Goal: Browse casually

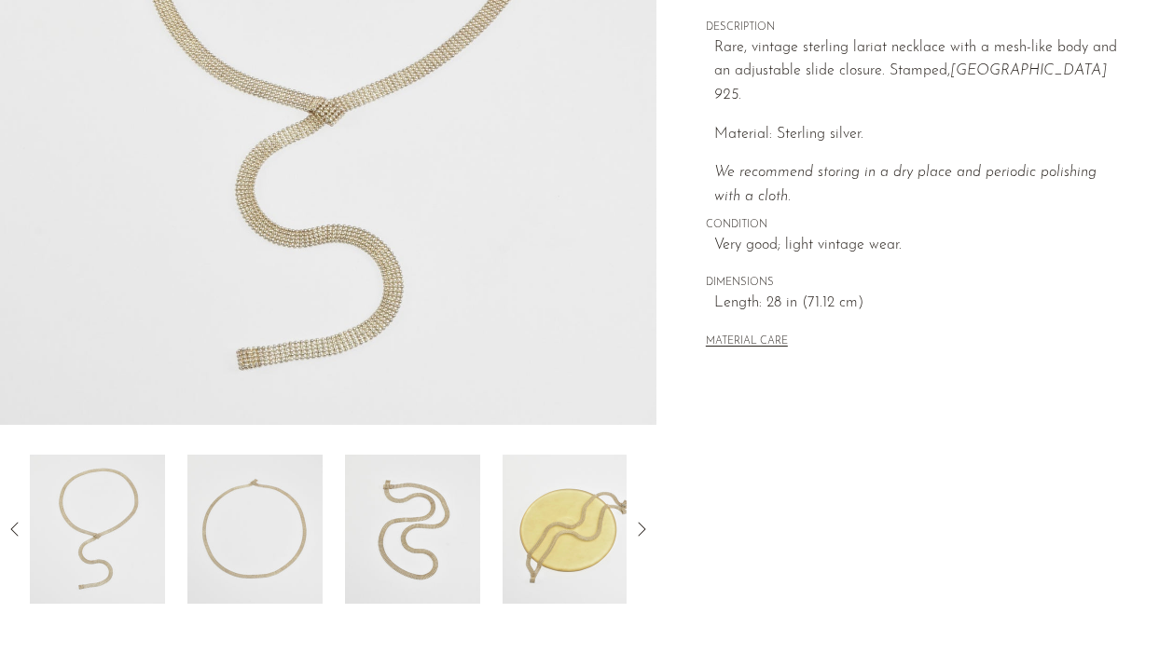
click at [409, 14] on img at bounding box center [328, 75] width 656 height 699
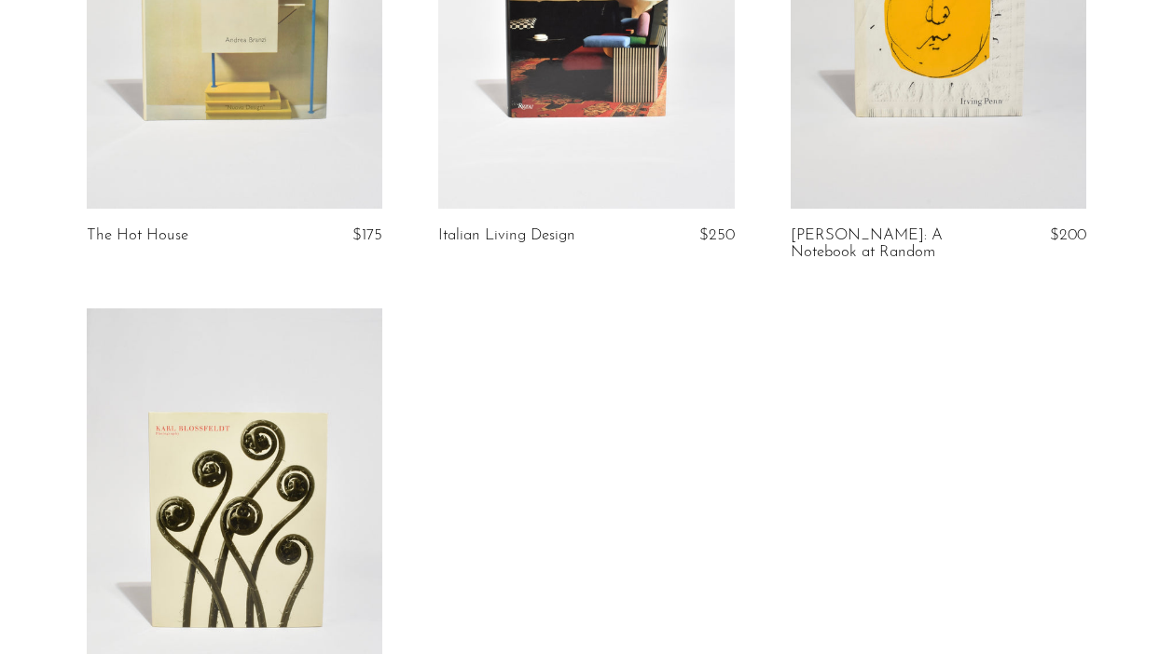
scroll to position [2397, 0]
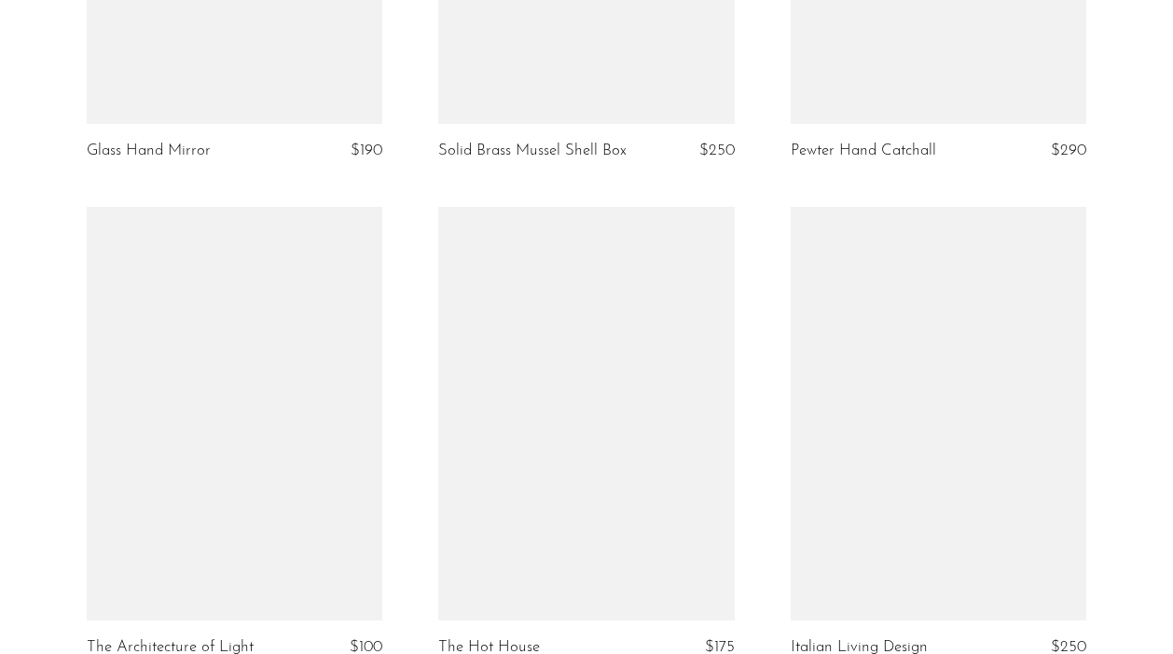
scroll to position [1987, 0]
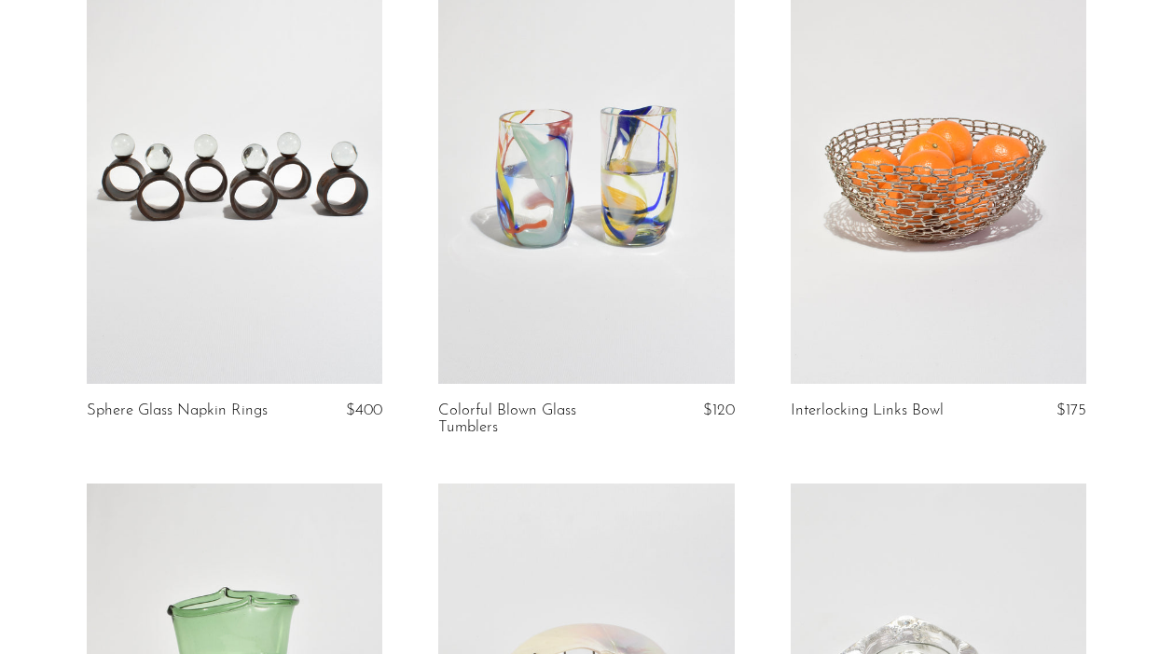
scroll to position [1216, 0]
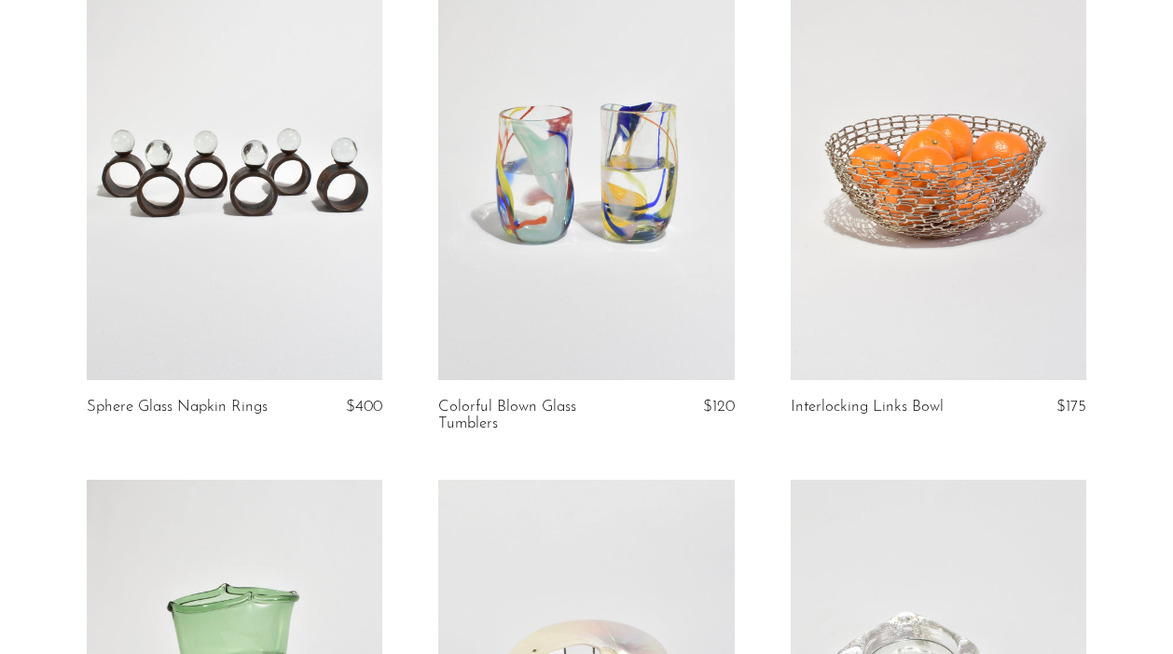
click at [911, 242] on link at bounding box center [939, 173] width 296 height 414
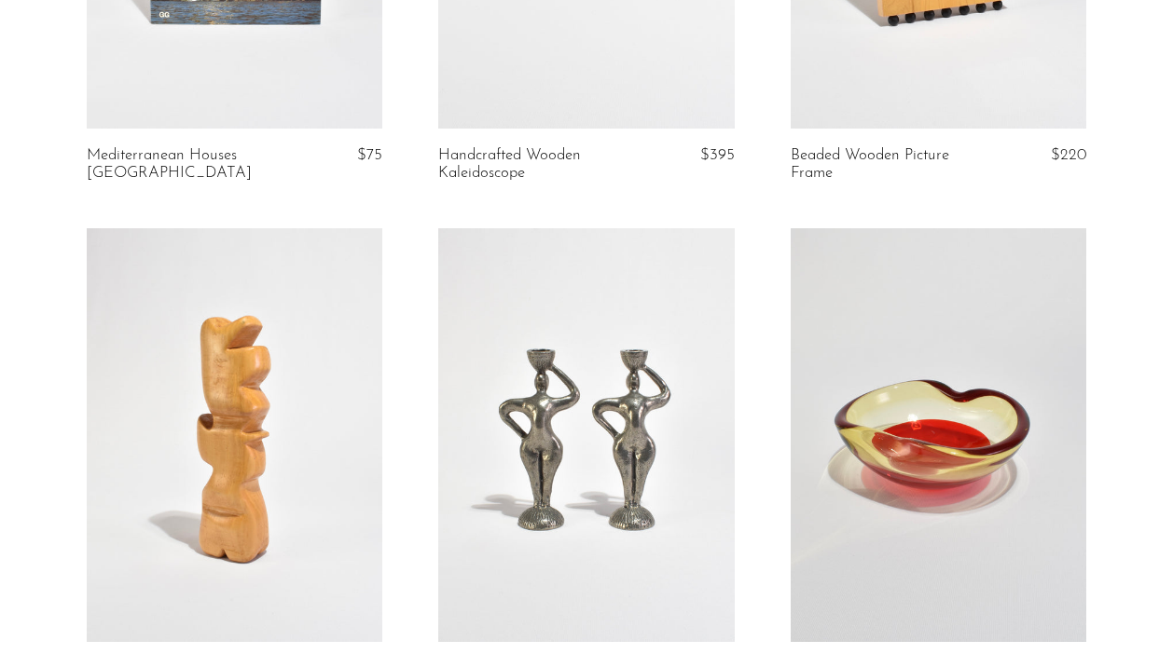
scroll to position [0, 0]
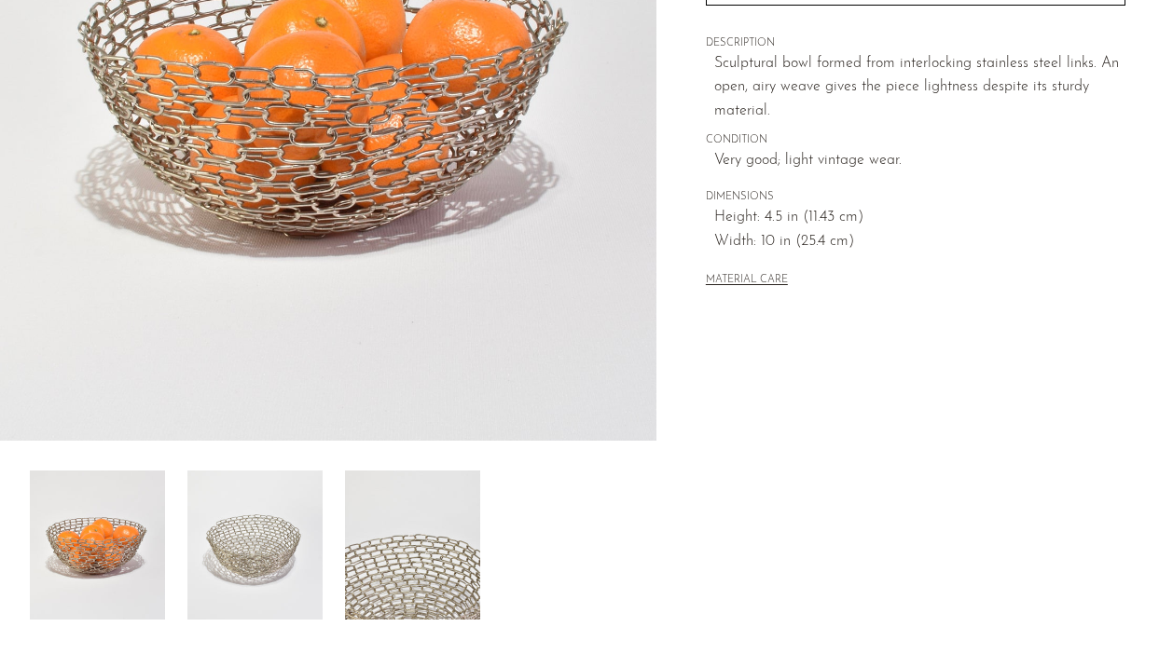
scroll to position [348, 0]
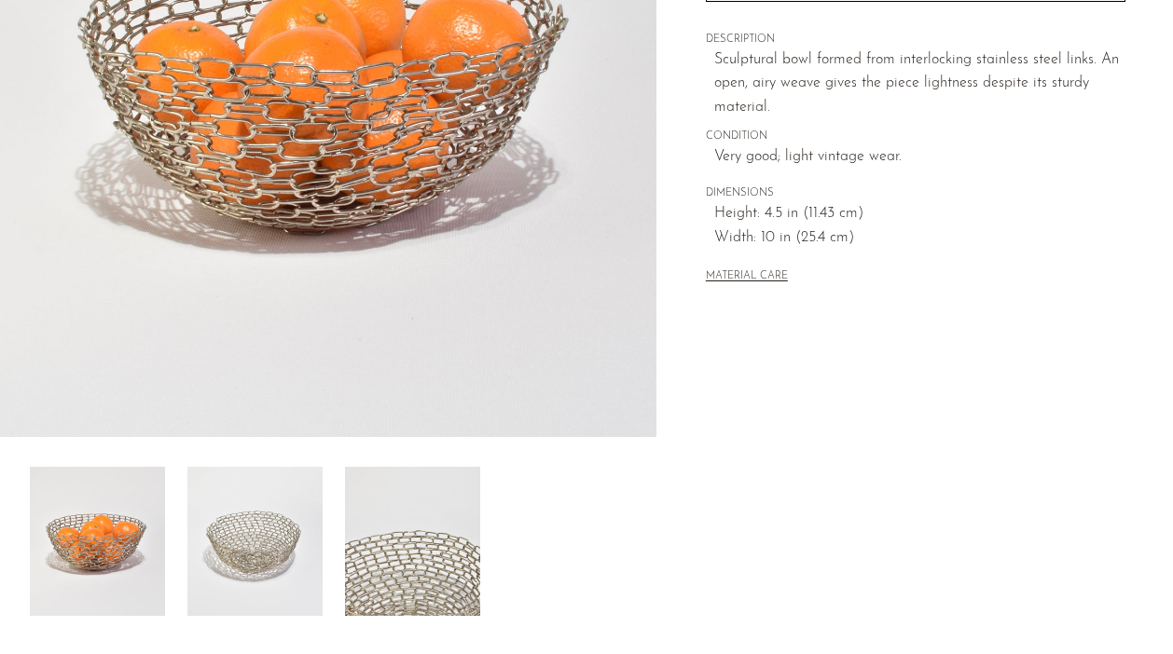
click at [283, 556] on img at bounding box center [254, 541] width 135 height 149
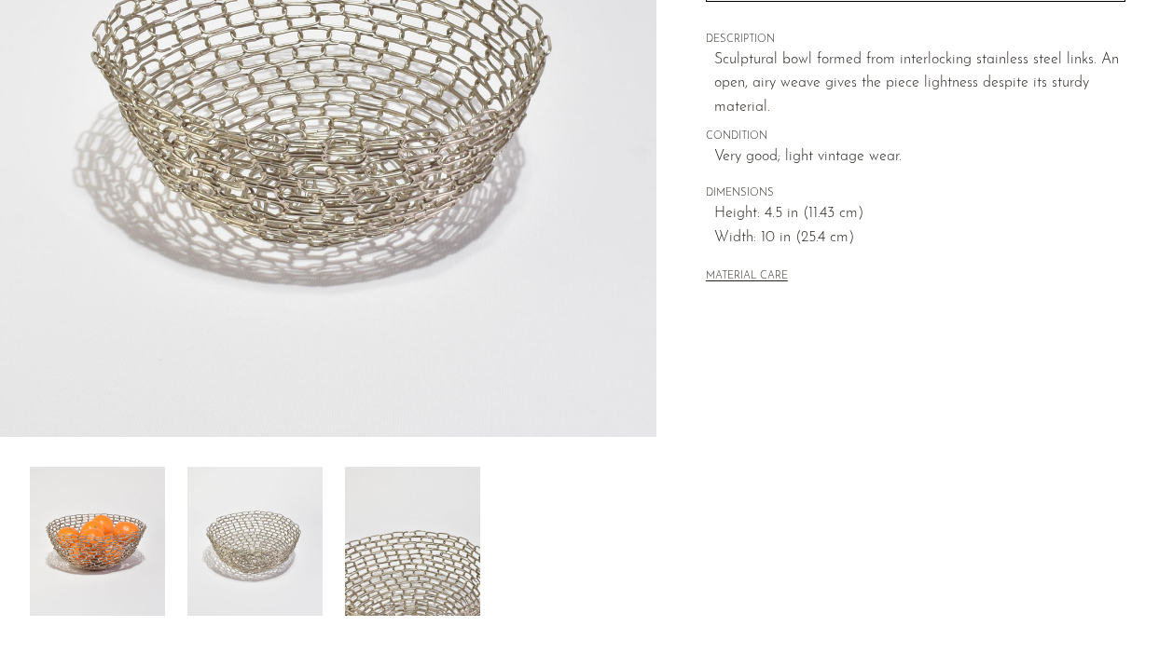
click at [425, 558] on img at bounding box center [412, 541] width 135 height 149
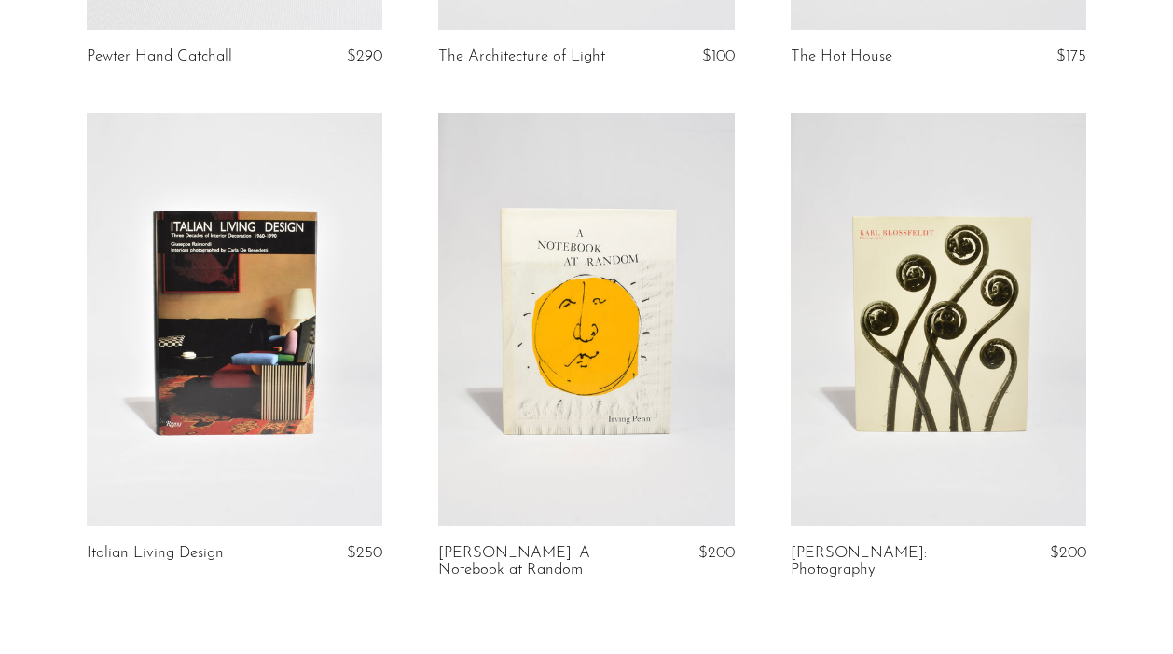
scroll to position [3351, 0]
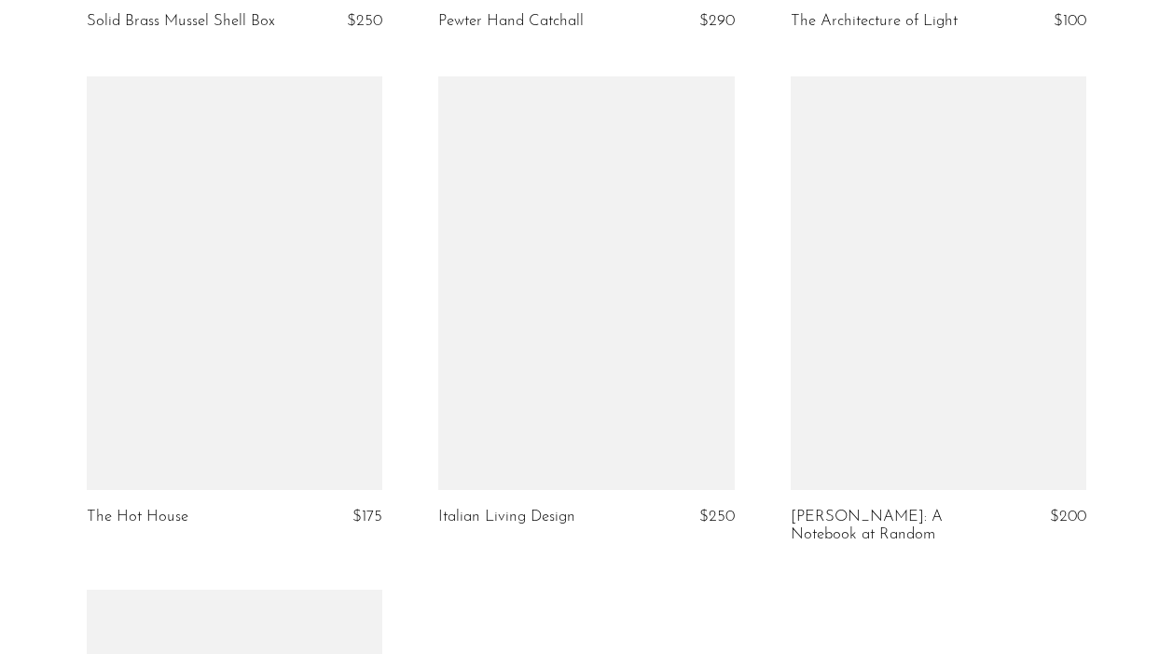
scroll to position [3162, 0]
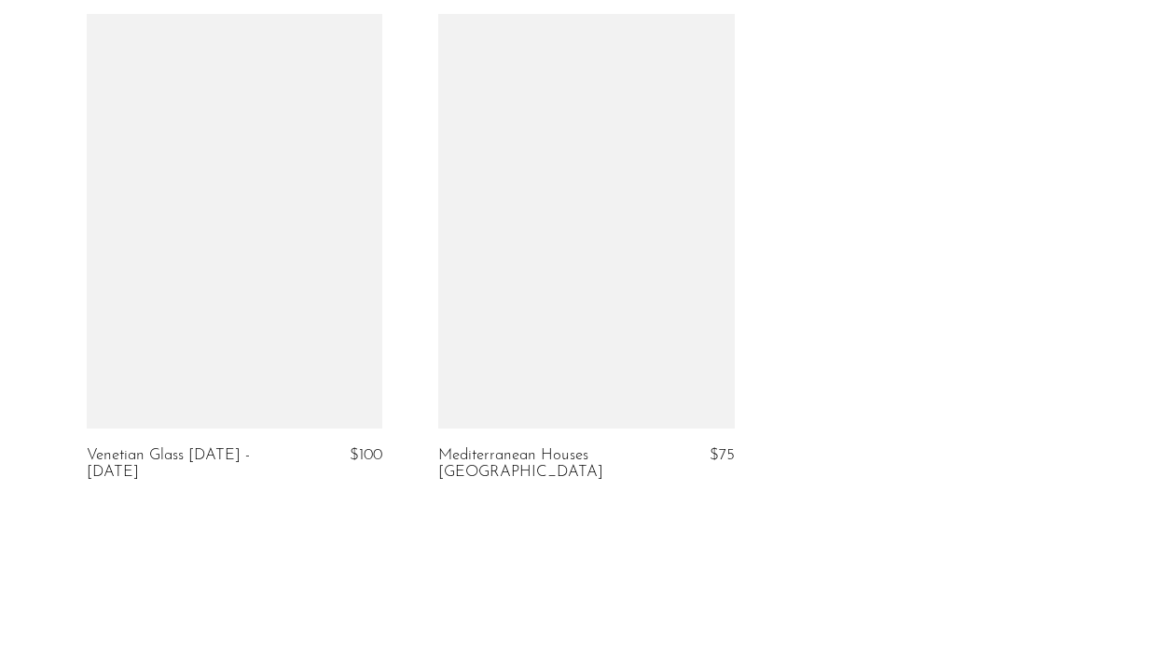
scroll to position [3722, 0]
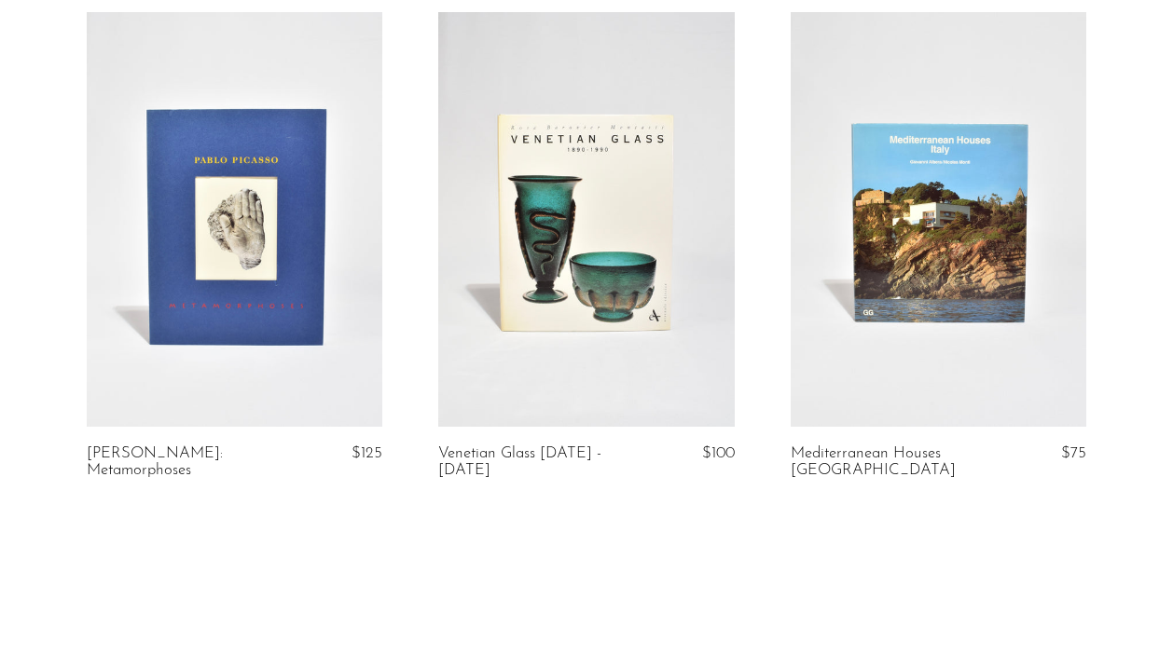
scroll to position [3709, 0]
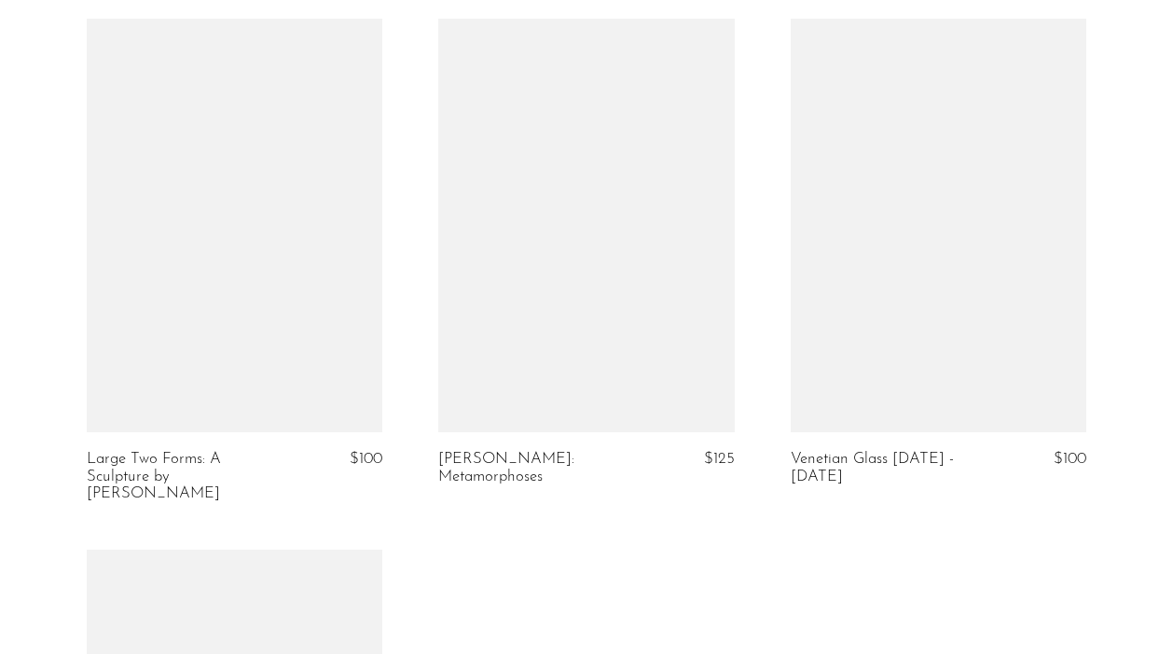
scroll to position [3697, 0]
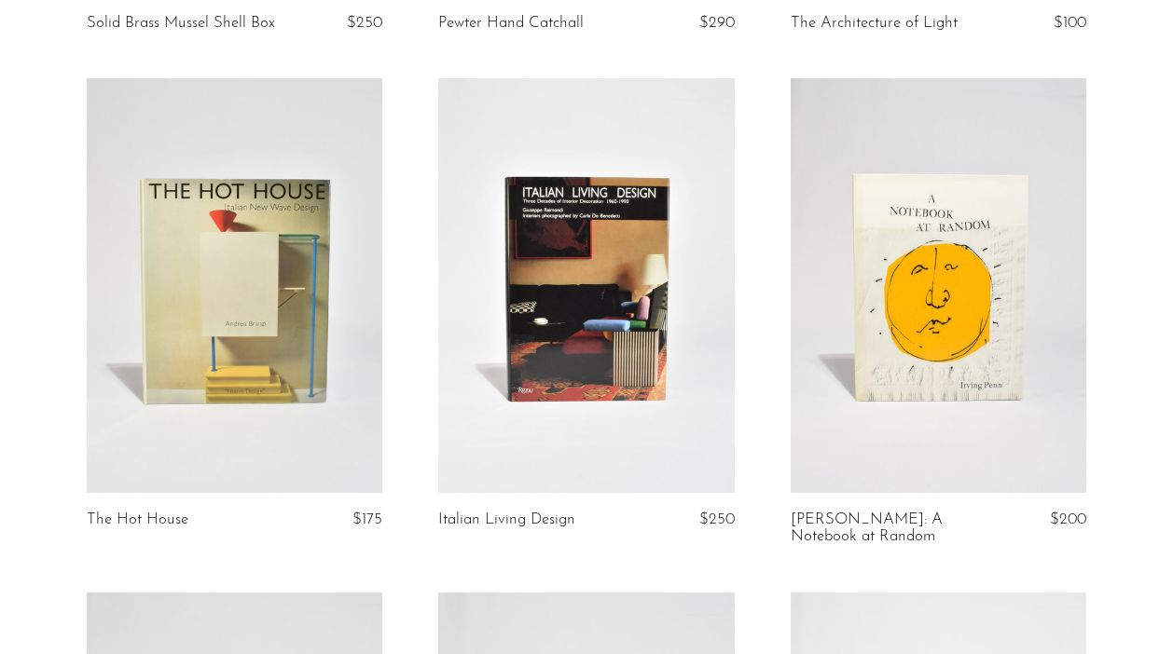
scroll to position [2636, 0]
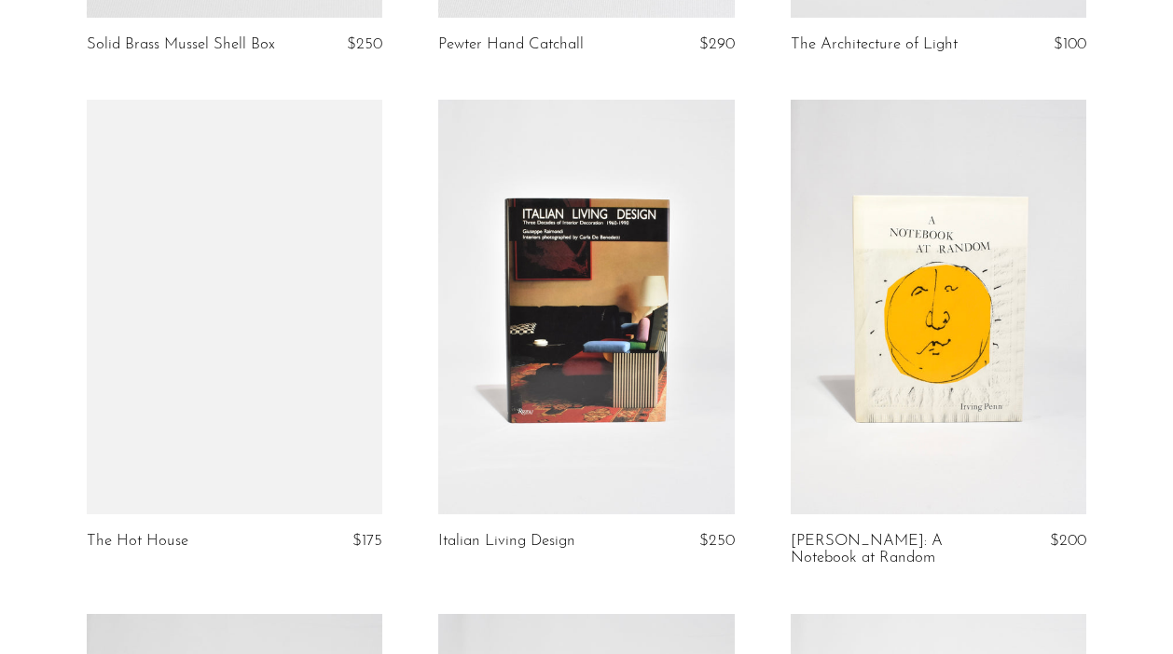
scroll to position [2588, 0]
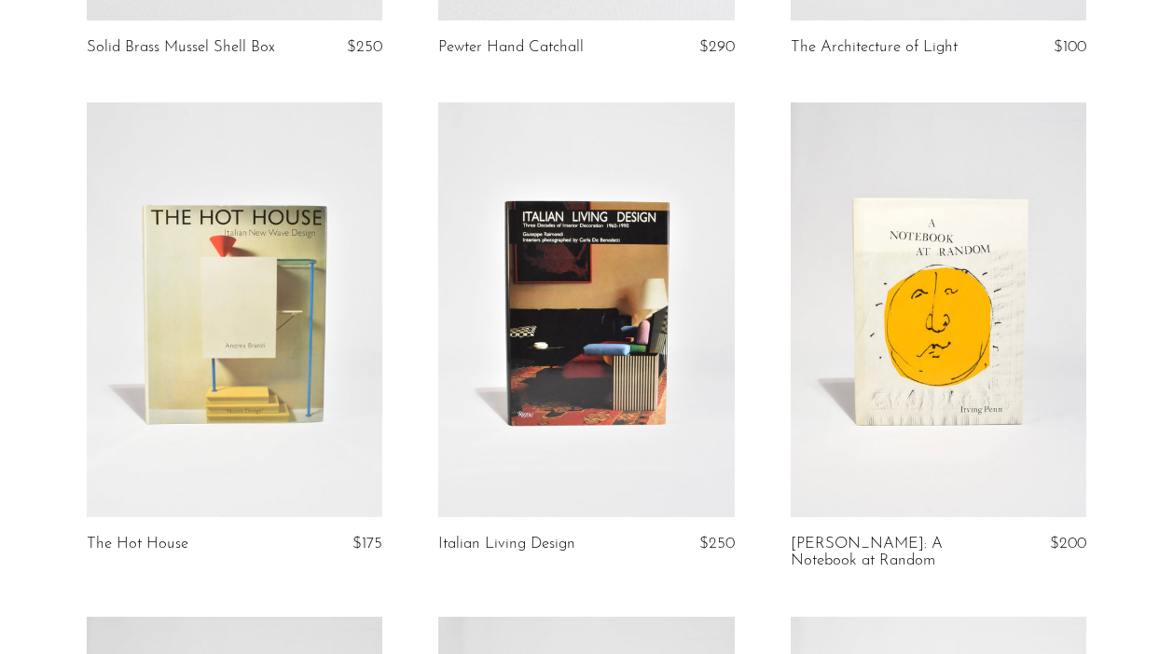
scroll to position [1728, 0]
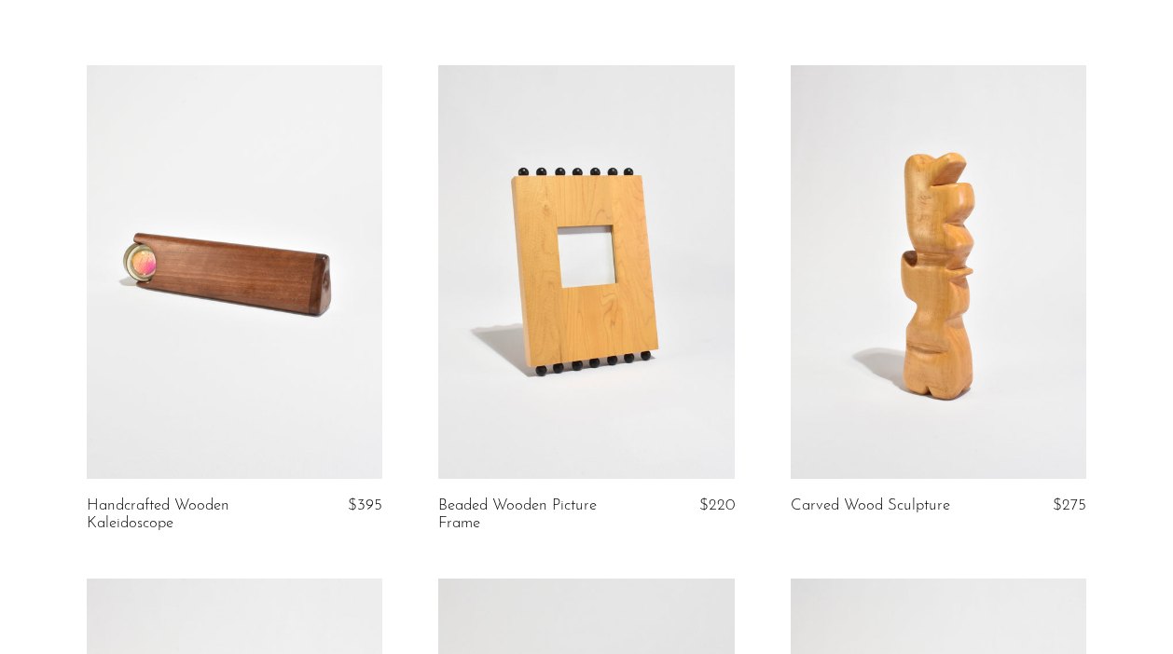
scroll to position [45, 0]
